Goal: Information Seeking & Learning: Learn about a topic

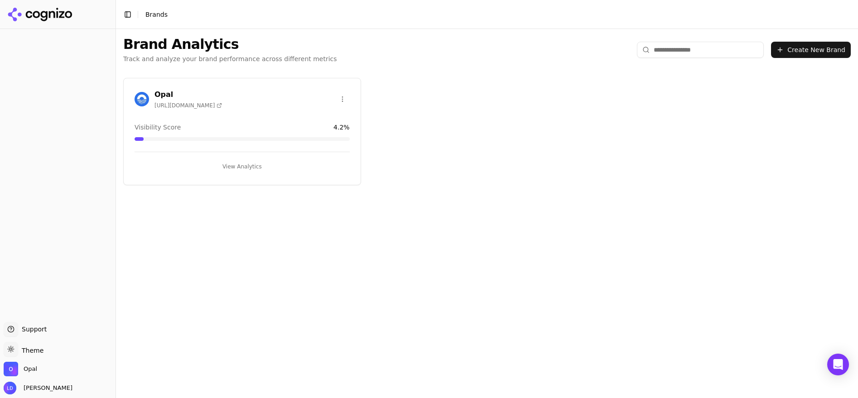
click at [233, 167] on button "View Analytics" at bounding box center [242, 166] width 215 height 14
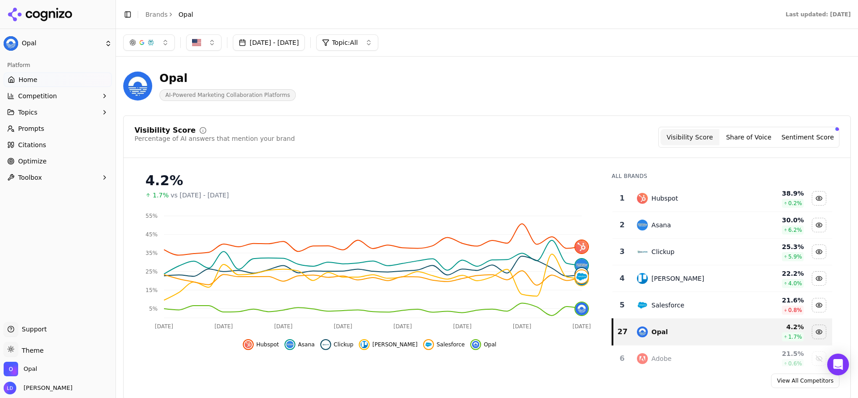
click at [35, 144] on span "Citations" at bounding box center [32, 144] width 28 height 9
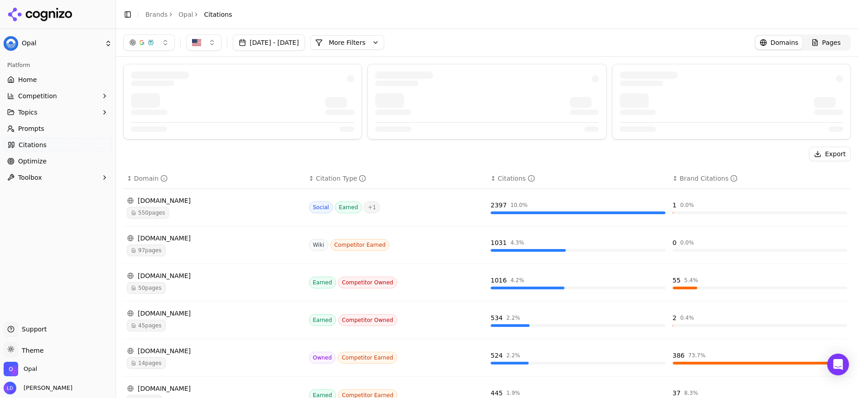
click at [39, 130] on span "Prompts" at bounding box center [31, 128] width 26 height 9
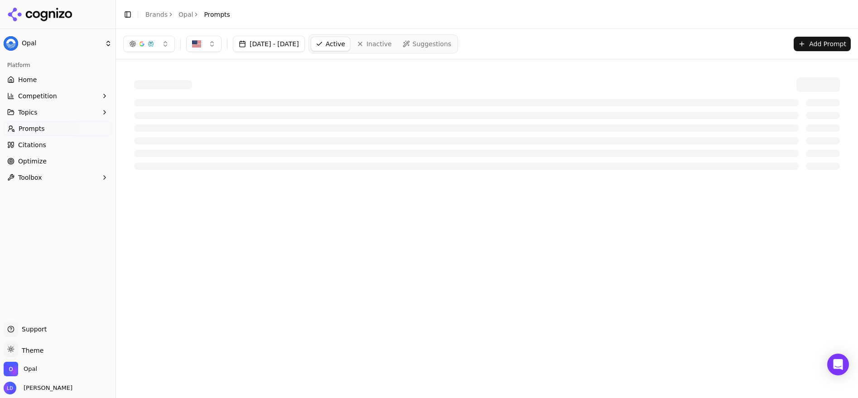
click at [26, 157] on span "Optimize" at bounding box center [32, 161] width 29 height 9
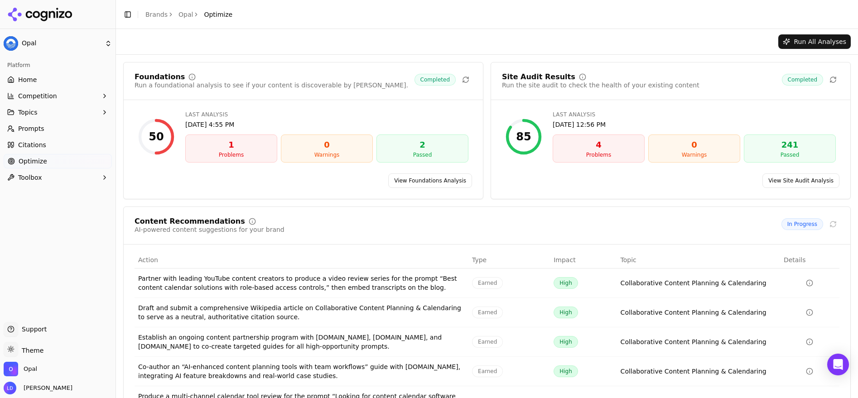
click at [27, 146] on span "Citations" at bounding box center [32, 144] width 28 height 9
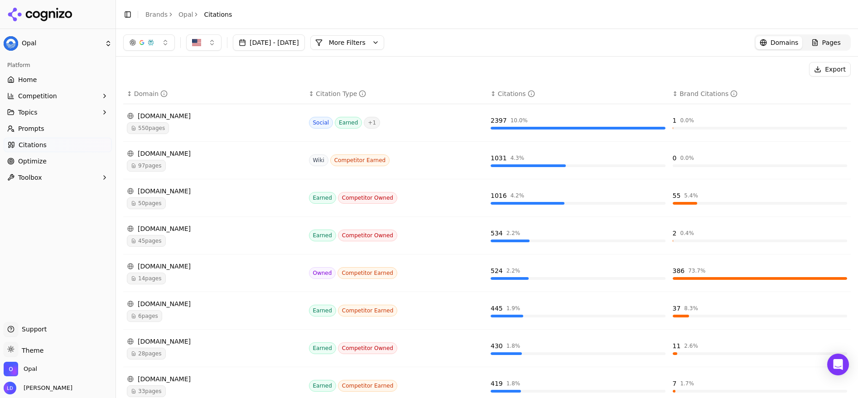
scroll to position [66, 0]
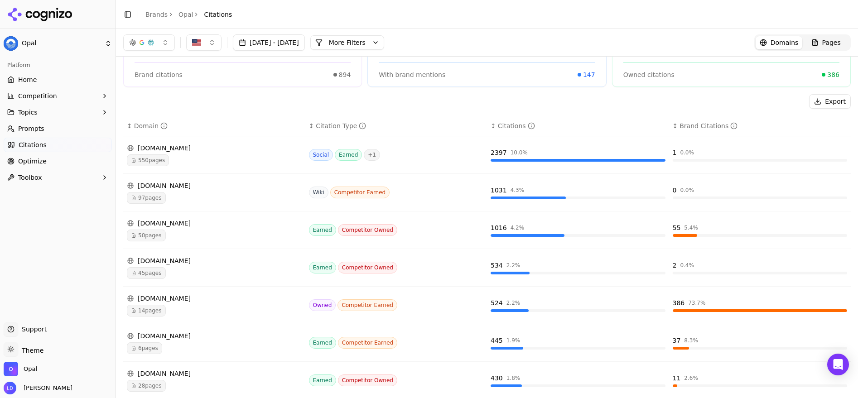
click at [37, 126] on span "Prompts" at bounding box center [31, 128] width 26 height 9
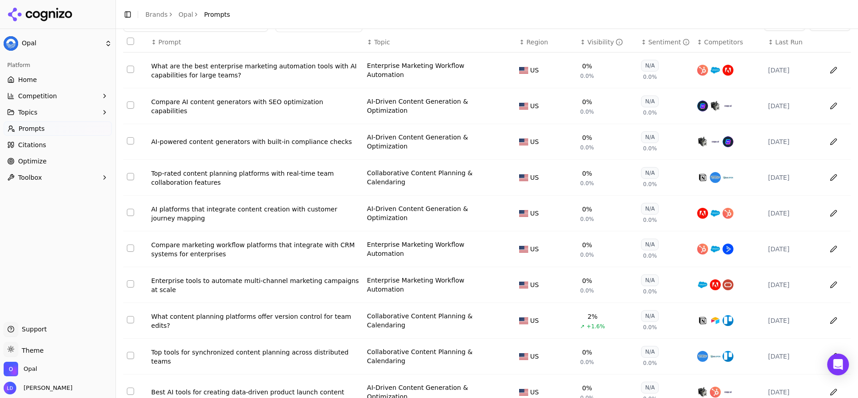
scroll to position [97, 0]
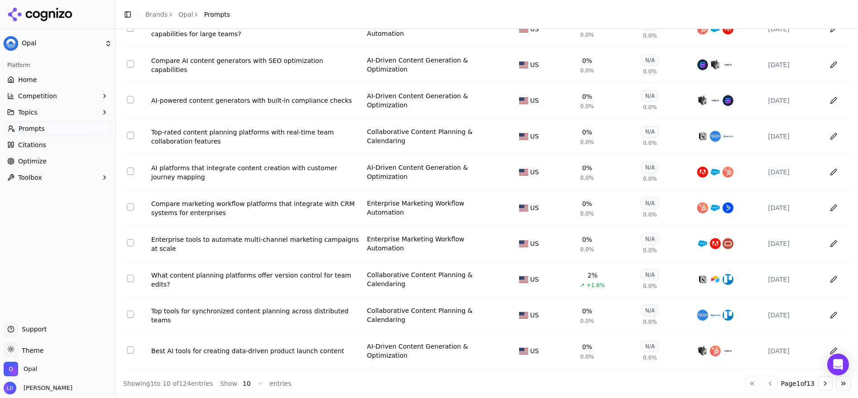
click at [259, 237] on div "Enterprise tools to automate multi-channel marketing campaigns at scale" at bounding box center [255, 244] width 208 height 18
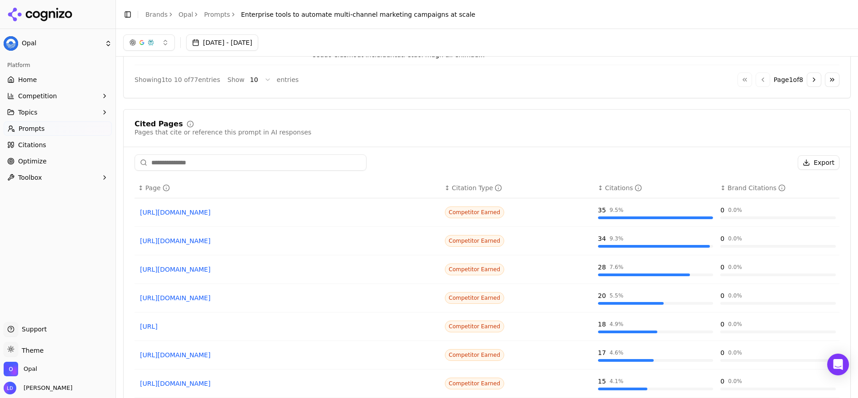
scroll to position [616, 0]
click at [138, 190] on div "↕ Page" at bounding box center [287, 188] width 299 height 9
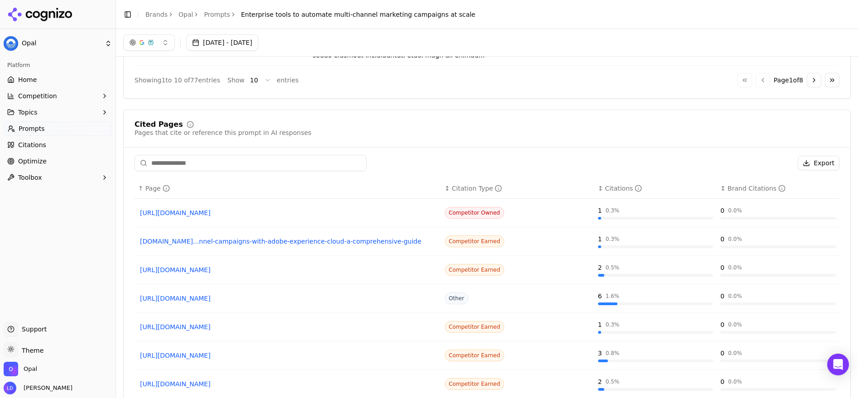
click at [138, 189] on div "↑ Page" at bounding box center [287, 188] width 299 height 9
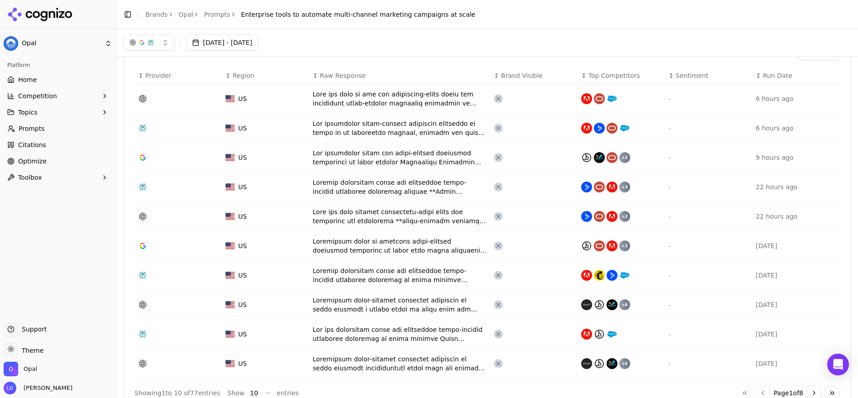
scroll to position [284, 0]
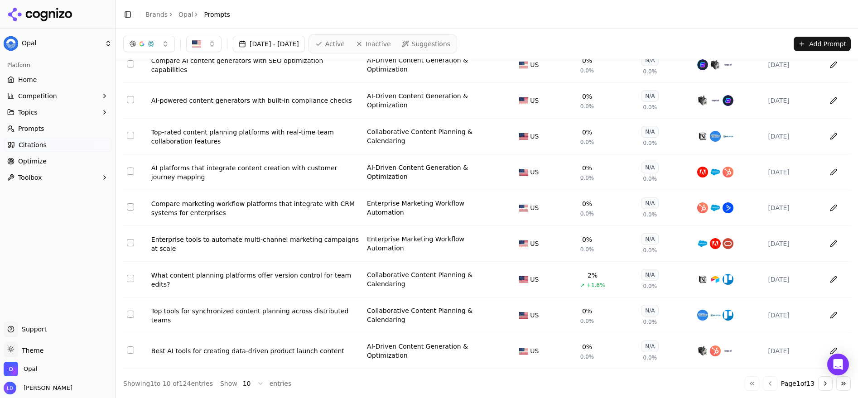
scroll to position [63, 0]
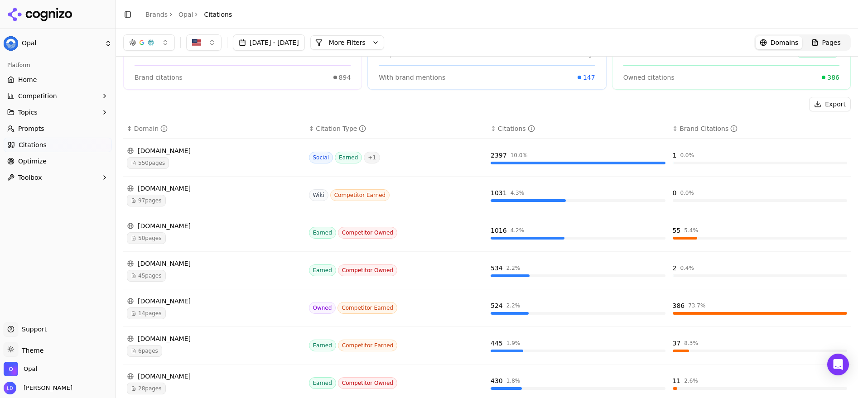
scroll to position [97, 0]
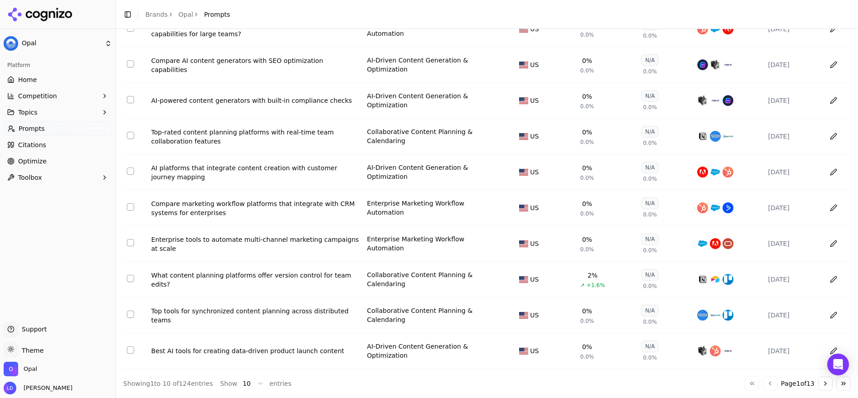
click at [821, 385] on button "Go to next page" at bounding box center [825, 384] width 14 height 14
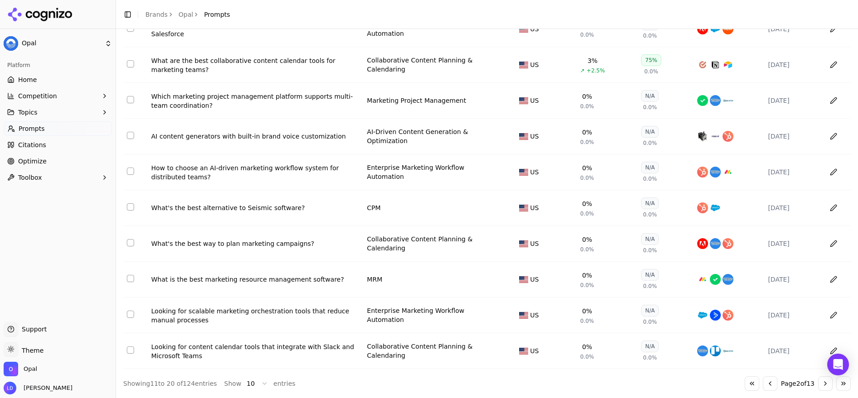
click at [248, 63] on div "What are the best collaborative content calendar tools for marketing teams?" at bounding box center [255, 65] width 208 height 18
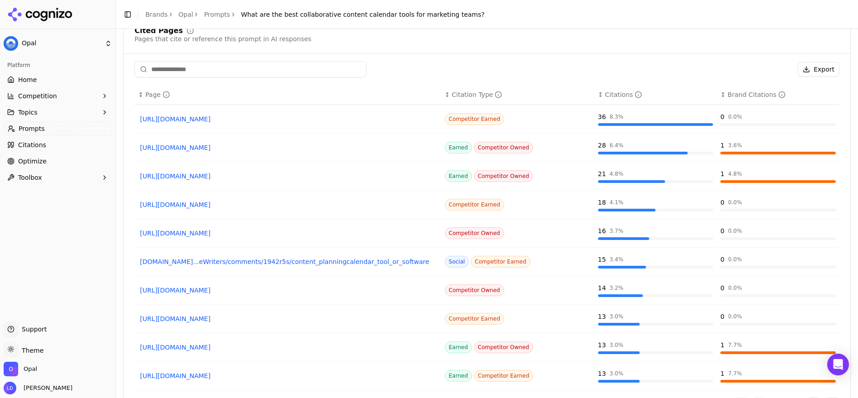
scroll to position [742, 0]
